Goal: Complete application form: Complete application form

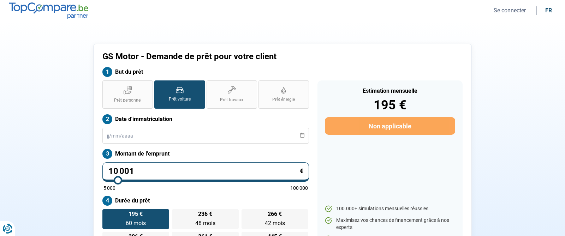
click at [176, 91] on icon at bounding box center [179, 90] width 7 height 6
click at [159, 85] on input "Prêt voiture" at bounding box center [156, 83] width 5 height 5
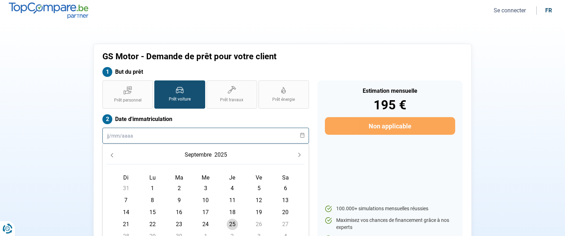
click at [123, 136] on input "text" at bounding box center [205, 136] width 207 height 16
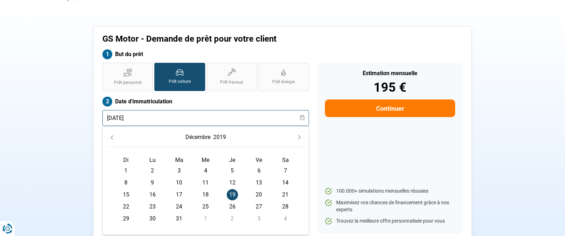
scroll to position [13, 0]
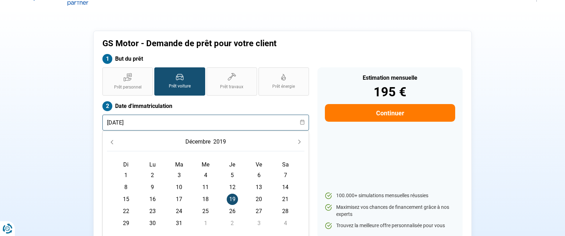
type input "[DATE]"
click at [360, 118] on button "Continuer" at bounding box center [390, 113] width 130 height 18
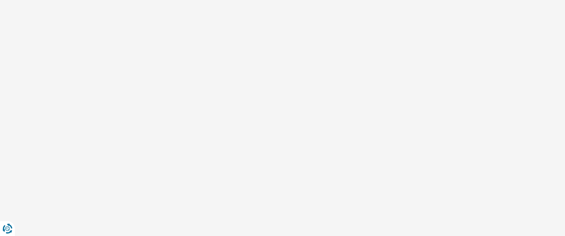
select select "32"
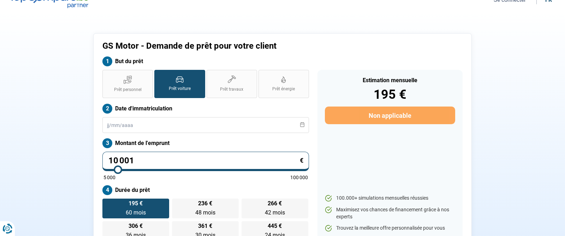
scroll to position [11, 0]
click at [130, 127] on input "text" at bounding box center [205, 125] width 207 height 16
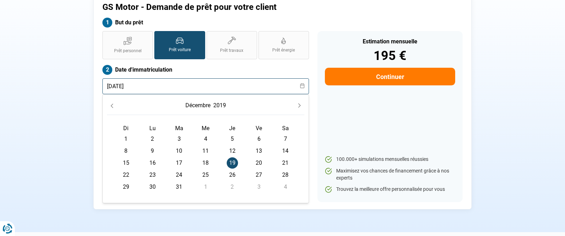
scroll to position [49, 0]
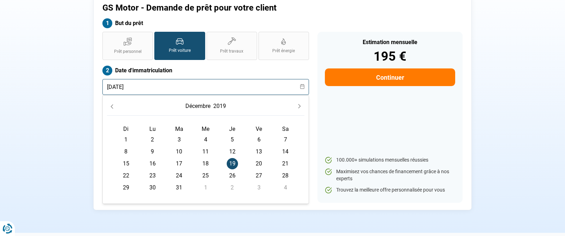
type input "[DATE]"
click at [229, 163] on span "19" at bounding box center [232, 163] width 11 height 11
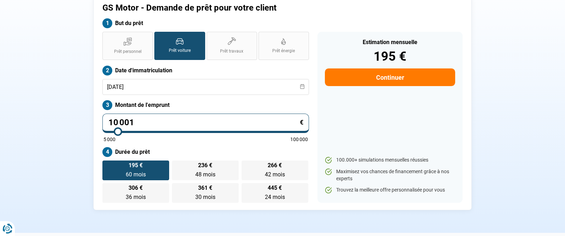
click at [166, 124] on input "10 001" at bounding box center [205, 123] width 207 height 19
type input "1 000"
type input "5000"
type input "100"
type input "5000"
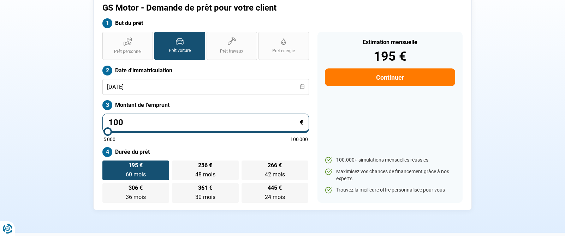
type input "10"
type input "5000"
type input "1"
type input "5000"
type input "0"
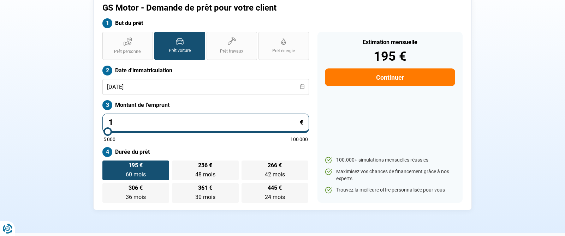
type input "5000"
type input "5 000"
type input "5000"
radio input "true"
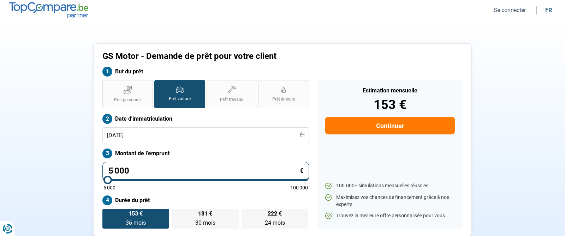
scroll to position [0, 0]
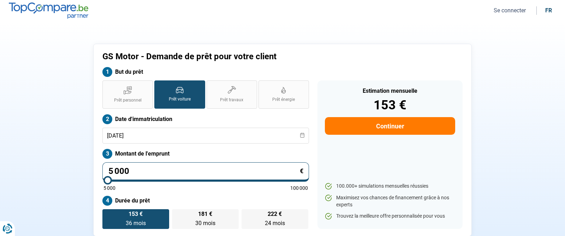
click at [169, 171] on input "5 000" at bounding box center [205, 172] width 207 height 19
type input "500"
type input "5000"
type input "50"
type input "5000"
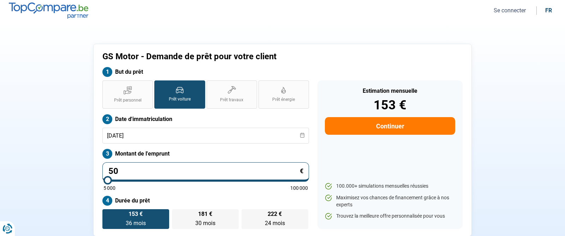
type input "5"
type input "5000"
type input "0"
type input "5000"
type input "1"
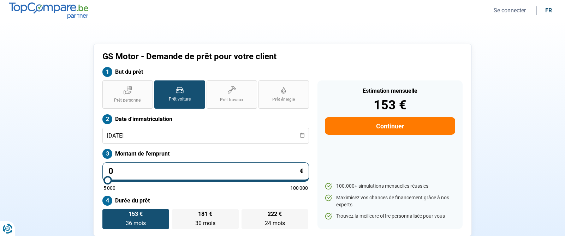
type input "5000"
type input "10"
type input "5000"
type input "100"
type input "5000"
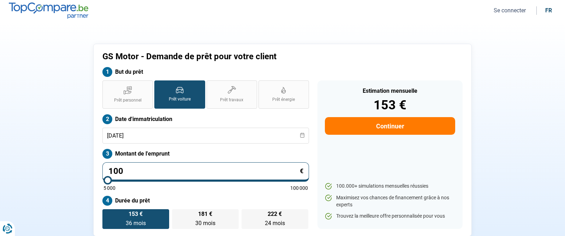
type input "1 000"
type input "5000"
type input "10 000"
type input "10000"
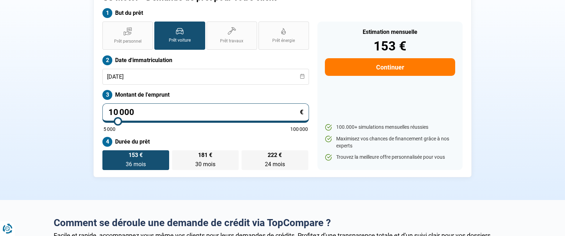
scroll to position [67, 0]
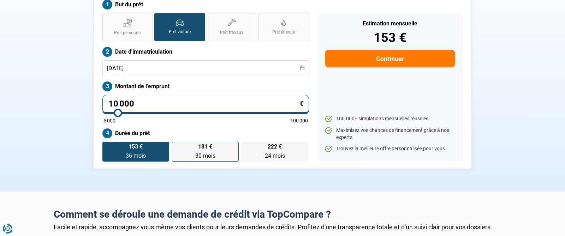
type input "10 000"
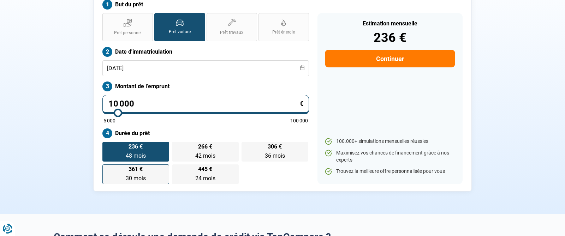
click at [206, 158] on div "236 € 48 mois 48 mois 266 € 42 mois 42 mois 306 € 36 mois 36 mois 361 € 30 mois…" at bounding box center [205, 163] width 207 height 42
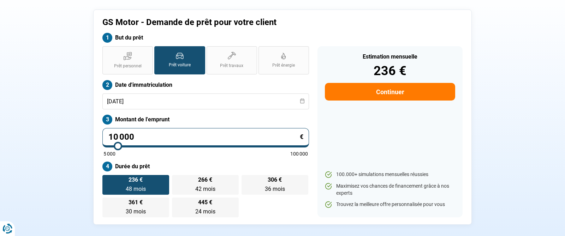
scroll to position [32, 0]
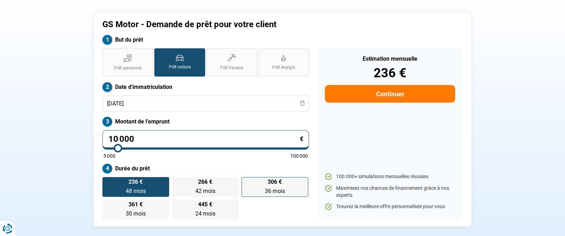
click at [257, 188] on label "306 € 36 mois 36 mois" at bounding box center [275, 187] width 67 height 20
click at [246, 182] on input "306 € 36 mois 36 mois" at bounding box center [244, 179] width 5 height 5
radio input "true"
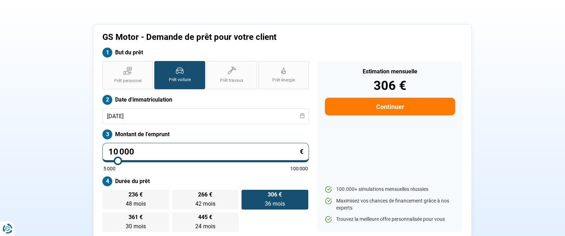
scroll to position [21, 0]
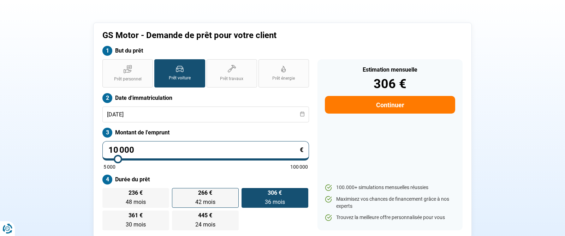
click at [190, 196] on label "266 € 42 mois 42 mois" at bounding box center [205, 198] width 67 height 20
click at [177, 193] on input "266 € 42 mois 42 mois" at bounding box center [174, 190] width 5 height 5
radio input "true"
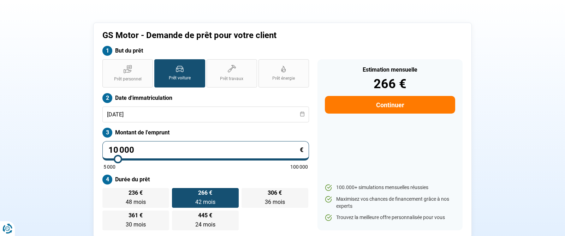
scroll to position [11, 0]
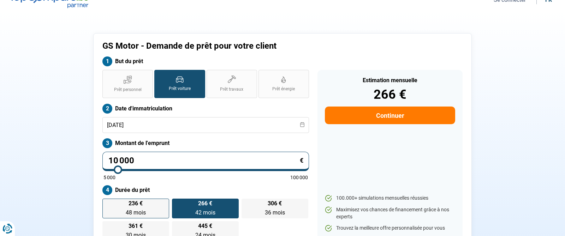
click at [137, 206] on span "236 €" at bounding box center [136, 204] width 14 height 6
click at [107, 204] on input "236 € 48 mois 48 mois" at bounding box center [104, 201] width 5 height 5
radio input "true"
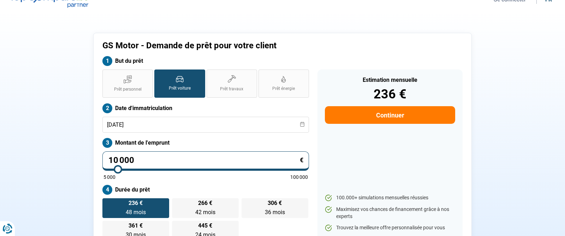
click at [198, 162] on input "10 000" at bounding box center [205, 161] width 207 height 19
type input "8"
type input "5000"
type input "80"
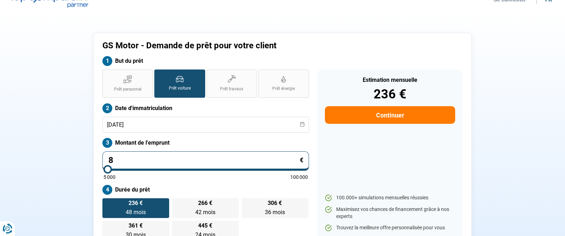
type input "5000"
type input "800"
type input "5000"
type input "8 000"
type input "8000"
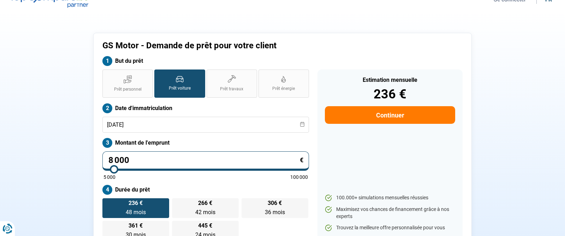
type input "8 000"
click at [145, 201] on label "236 € 48 mois 48 mois" at bounding box center [135, 209] width 67 height 20
click at [107, 201] on input "236 € 48 mois 48 mois" at bounding box center [104, 201] width 5 height 5
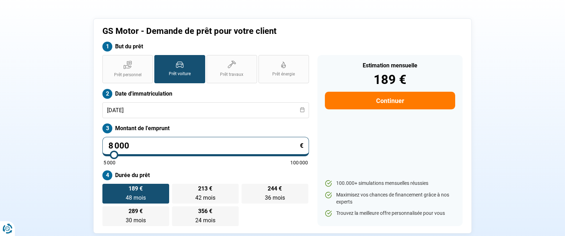
scroll to position [26, 0]
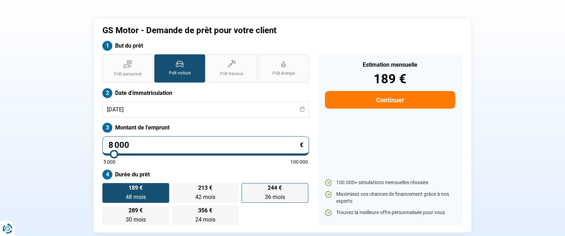
click at [273, 198] on span "36 mois" at bounding box center [275, 197] width 20 height 7
click at [246, 188] on input "244 € 36 mois 36 mois" at bounding box center [244, 185] width 5 height 5
radio input "true"
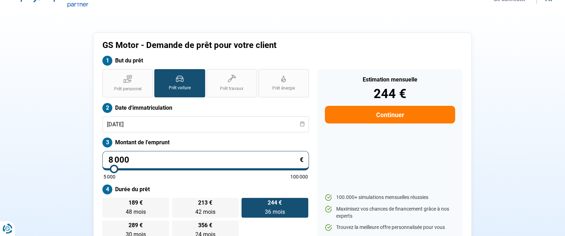
scroll to position [11, 0]
click at [376, 118] on button "Continuer" at bounding box center [390, 115] width 130 height 18
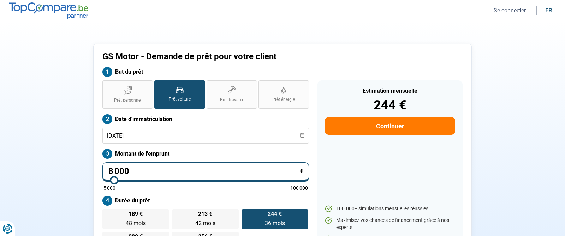
select select "32"
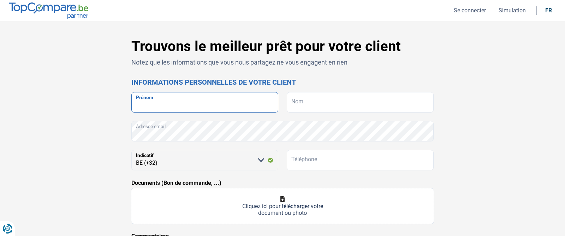
click at [203, 98] on input "Prénom" at bounding box center [204, 102] width 147 height 20
type input "[PERSON_NAME]"
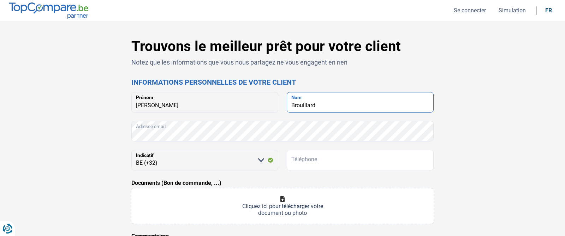
type input "Brouillard"
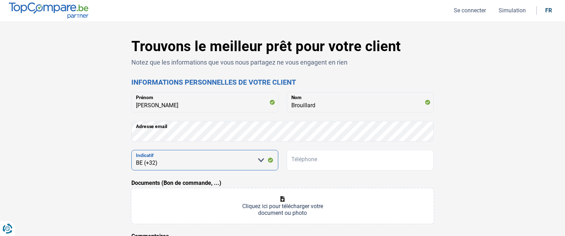
click at [181, 161] on select "[PERSON_NAME] sélectionner une option BE (+32) LU (+352)" at bounding box center [204, 160] width 147 height 20
click at [131, 150] on select "[PERSON_NAME] sélectionner une option BE (+32) LU (+352)" at bounding box center [204, 160] width 147 height 20
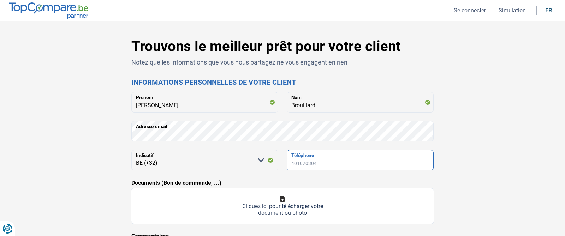
click at [313, 161] on input "Téléphone" at bounding box center [360, 160] width 147 height 20
paste input "048875926"
click at [353, 168] on input "048875926" at bounding box center [360, 160] width 147 height 20
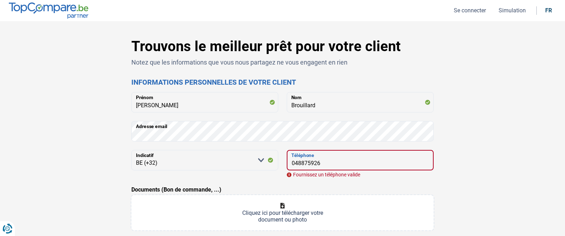
click at [296, 162] on input "048875926" at bounding box center [360, 160] width 147 height 20
click at [326, 164] on input "48875926" at bounding box center [360, 160] width 147 height 20
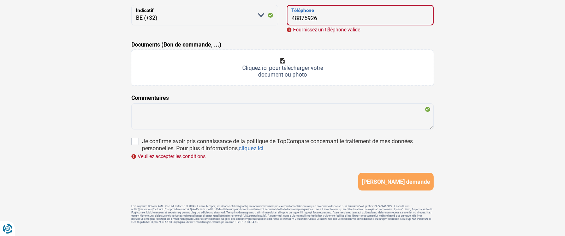
scroll to position [150, 0]
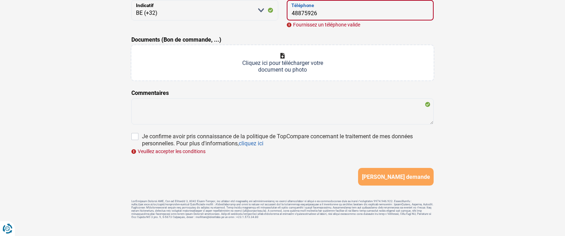
click at [295, 16] on input "48875926" at bounding box center [360, 10] width 147 height 20
click at [292, 14] on input "48875926" at bounding box center [360, 10] width 147 height 20
type input "0"
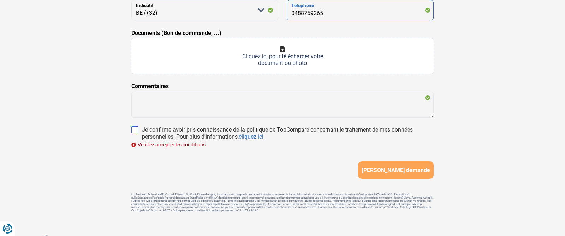
type input "0488759265"
click at [137, 132] on input "Je confirme avoir pris connaissance de la politique de TopCompare concernant le…" at bounding box center [134, 130] width 7 height 7
checkbox input "true"
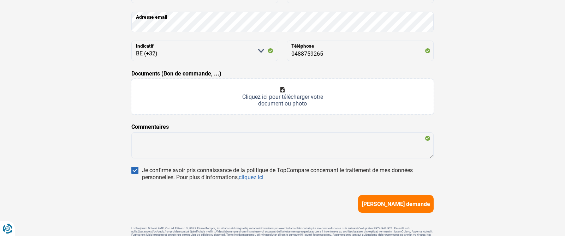
scroll to position [96, 0]
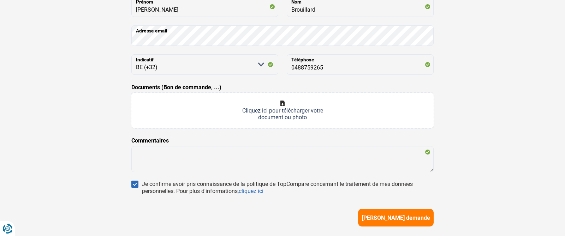
type input "C:\fakepath\Renault Captur.pdf"
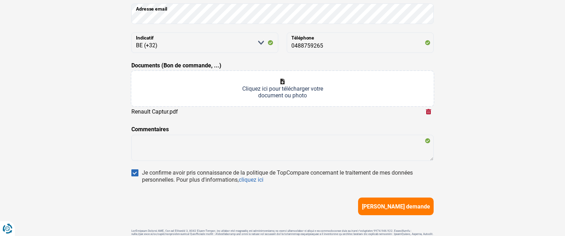
scroll to position [122, 0]
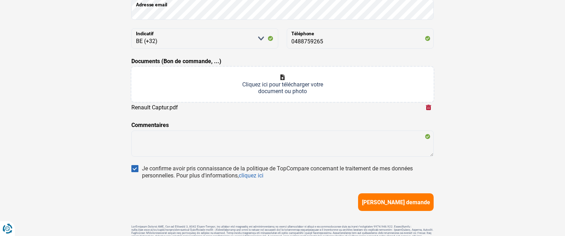
click at [382, 203] on span "[PERSON_NAME] demande" at bounding box center [396, 202] width 68 height 7
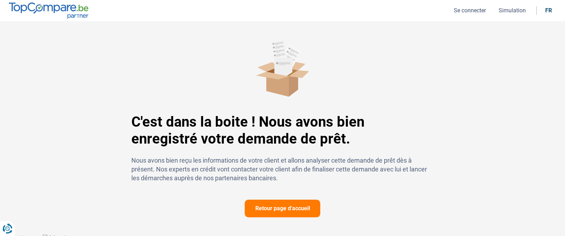
scroll to position [5, 0]
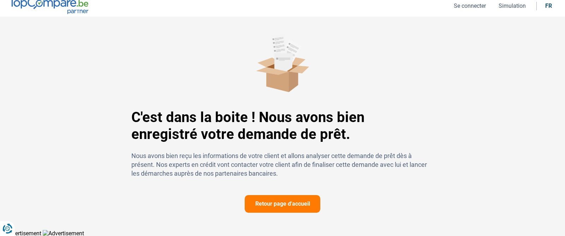
click at [267, 206] on button "Retour page d'accueil" at bounding box center [283, 204] width 76 height 18
